Goal: Task Accomplishment & Management: Complete application form

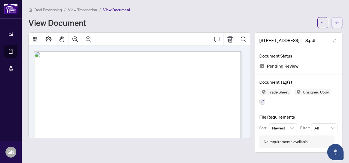
click at [339, 22] on icon "arrow-left" at bounding box center [338, 23] width 4 height 4
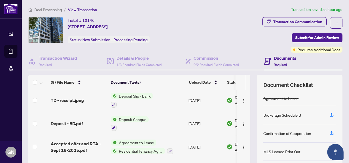
scroll to position [65, 0]
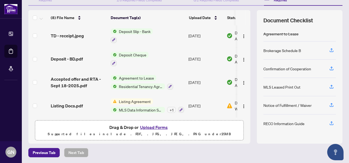
click at [159, 127] on button "Upload Forms" at bounding box center [154, 127] width 31 height 7
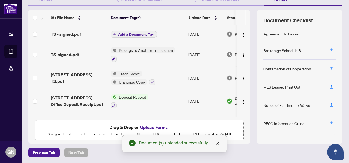
scroll to position [0, 0]
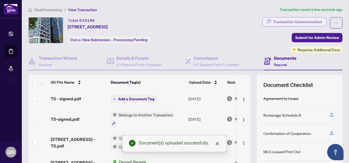
click at [289, 23] on div "Transaction Communication" at bounding box center [298, 21] width 49 height 9
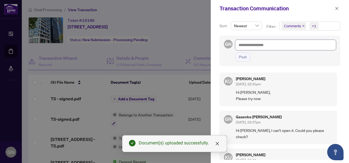
click at [256, 44] on textarea at bounding box center [286, 45] width 101 height 10
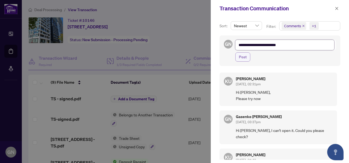
type textarea "**********"
click at [244, 57] on span "Post" at bounding box center [243, 57] width 8 height 9
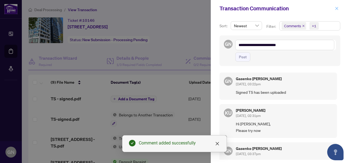
click at [337, 9] on icon "close" at bounding box center [337, 9] width 4 height 4
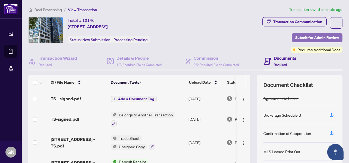
click at [316, 36] on span "Submit for Admin Review" at bounding box center [318, 37] width 44 height 9
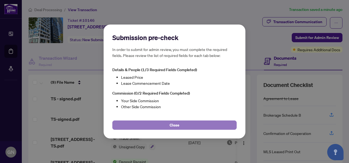
click at [215, 126] on button "Close" at bounding box center [174, 125] width 124 height 9
